Goal: Task Accomplishment & Management: Complete application form

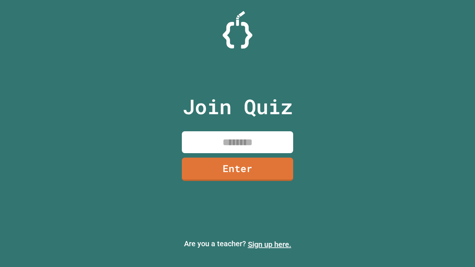
click at [269, 244] on link "Sign up here." at bounding box center [269, 244] width 43 height 9
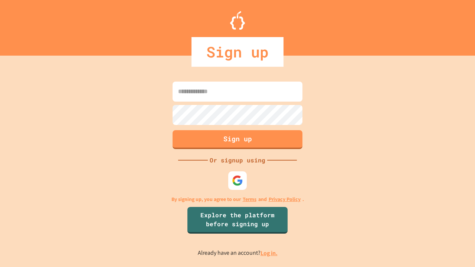
click at [269, 253] on link "Log in." at bounding box center [268, 253] width 17 height 8
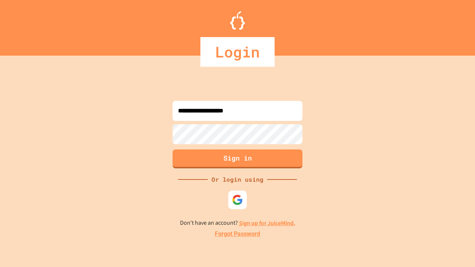
type input "**********"
